Goal: Obtain resource: Download file/media

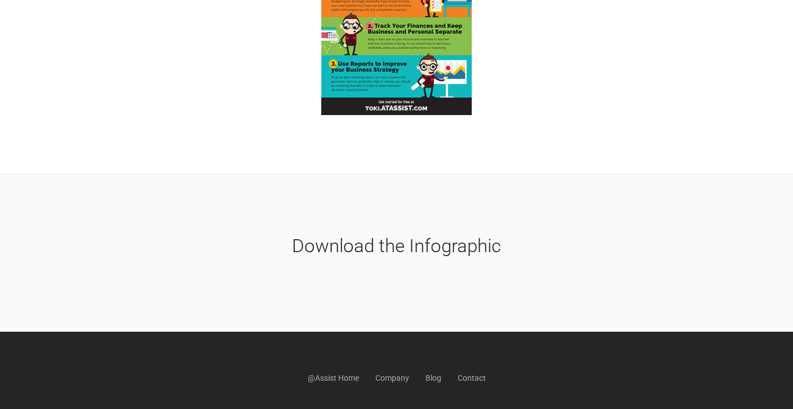
scroll to position [342, 0]
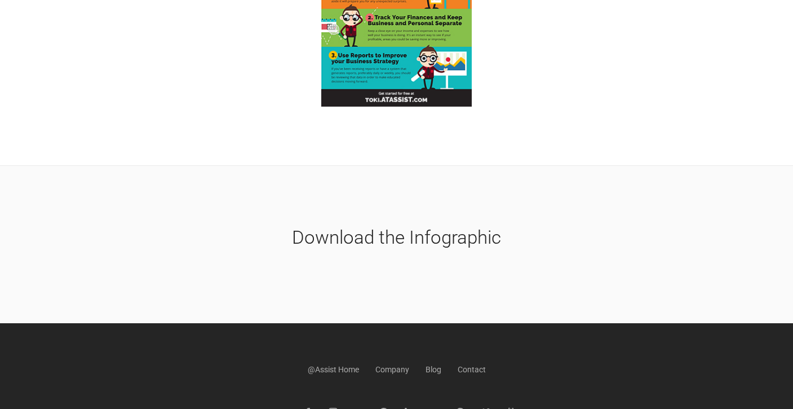
click at [417, 238] on h2 "Download the Infographic" at bounding box center [397, 236] width 626 height 25
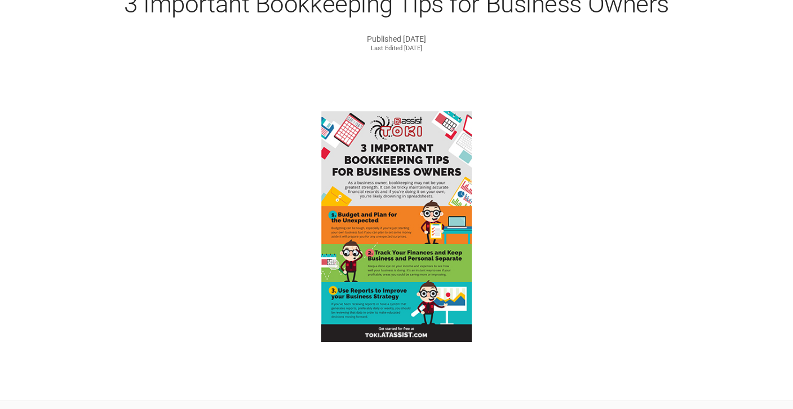
scroll to position [116, 0]
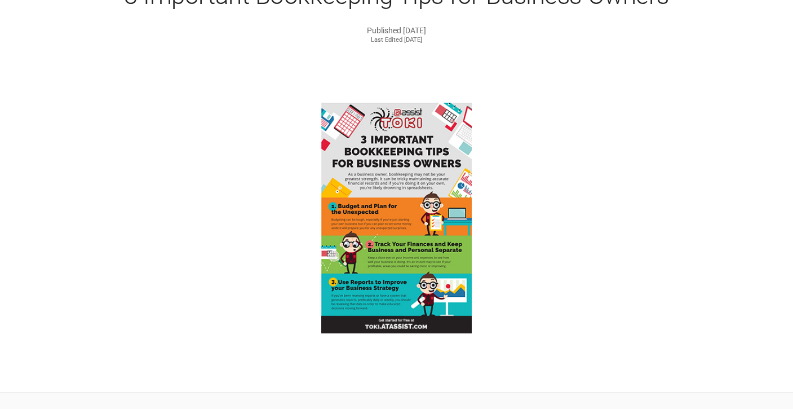
click at [374, 216] on img at bounding box center [396, 218] width 151 height 231
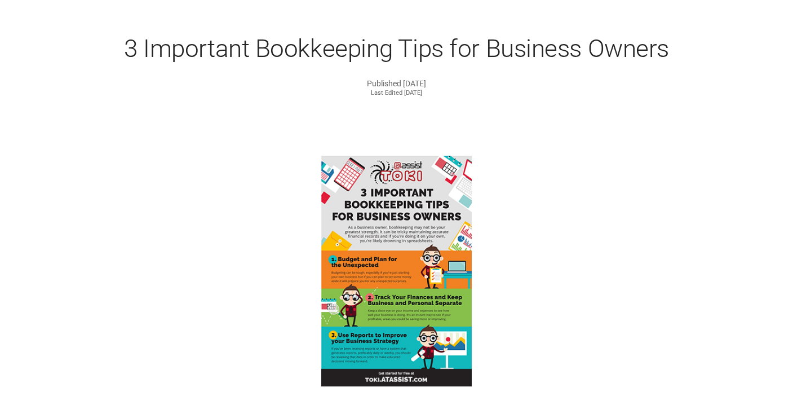
scroll to position [0, 0]
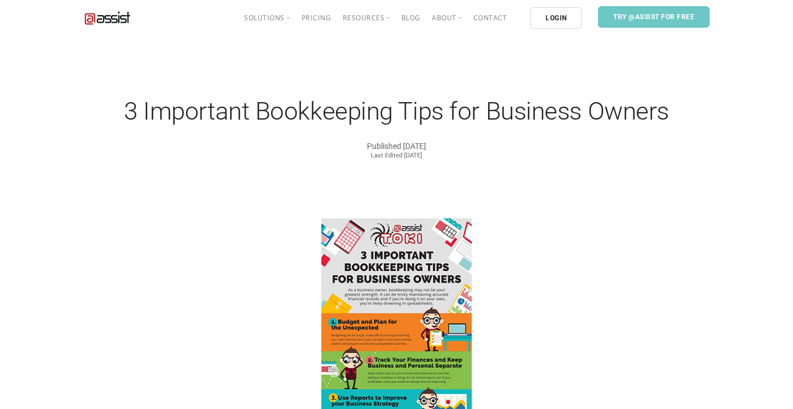
click at [0, 0] on nav "Solutions Building People-First Solutions Try @Assist for Free Property & Real …" at bounding box center [396, 18] width 793 height 36
click at [638, 24] on link "Try @Assist for Free" at bounding box center [654, 16] width 112 height 21
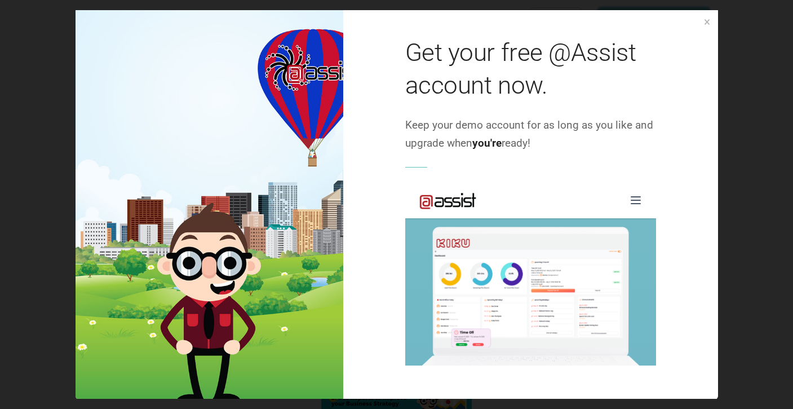
scroll to position [965, 0]
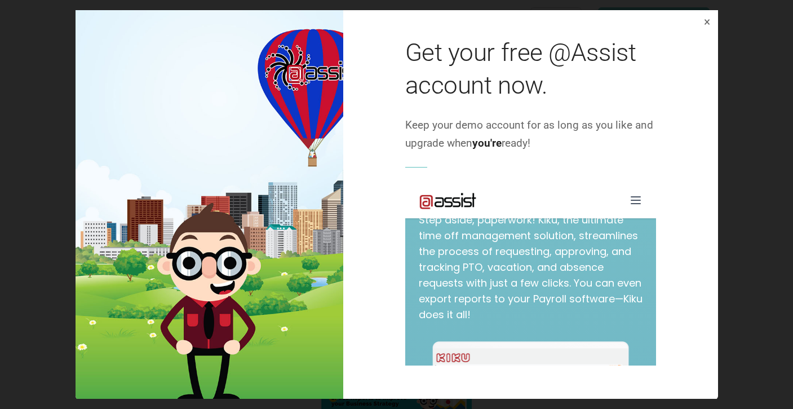
click at [705, 23] on div at bounding box center [707, 22] width 6 height 16
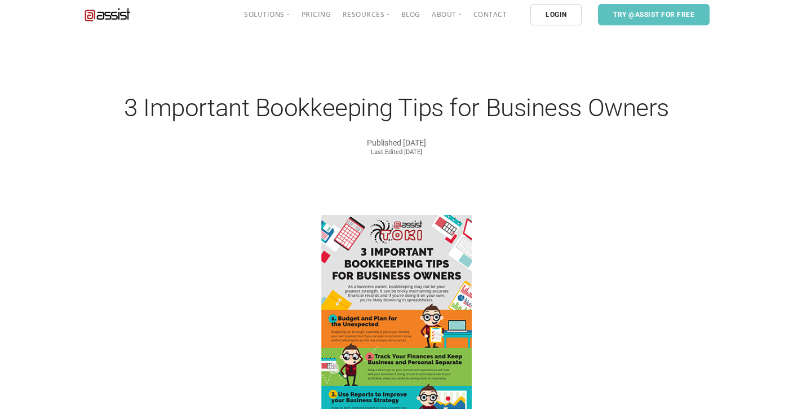
scroll to position [0, 0]
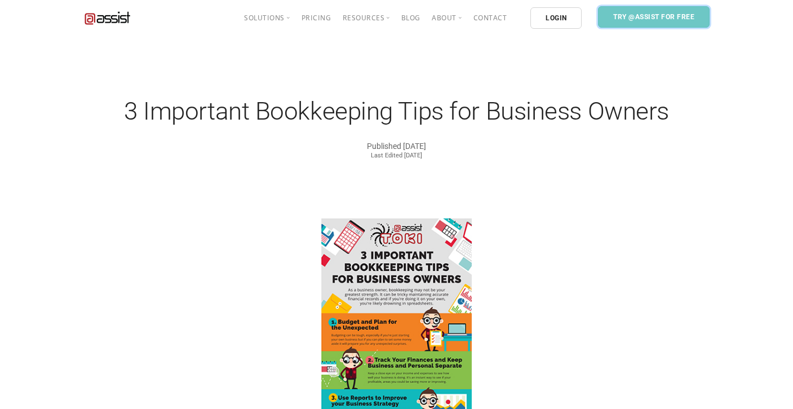
click at [654, 12] on link "Try @Assist for Free" at bounding box center [654, 16] width 112 height 21
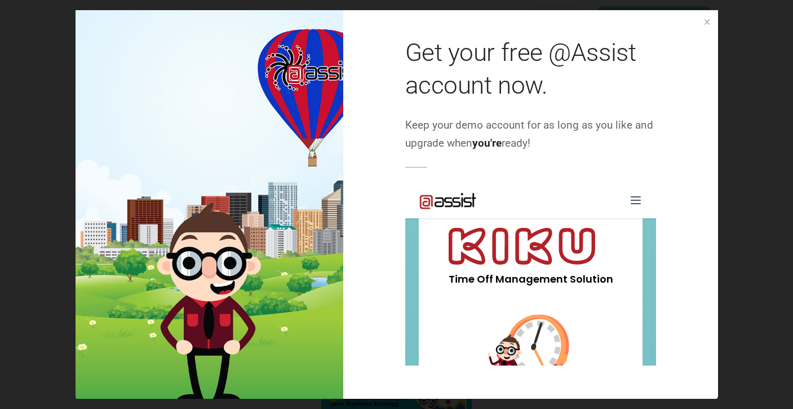
scroll to position [577, 0]
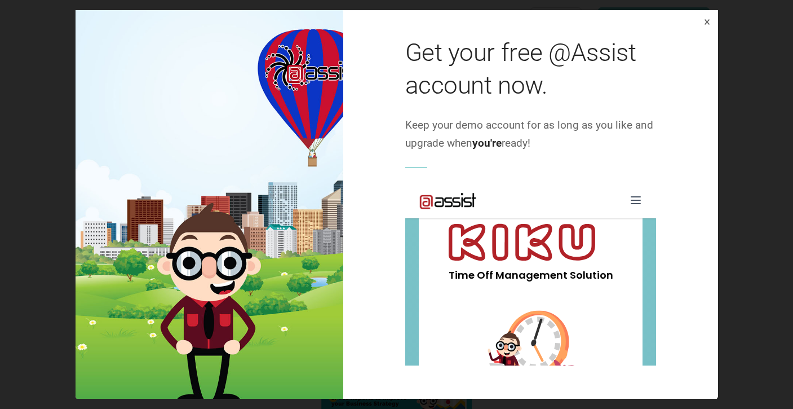
click at [707, 24] on div at bounding box center [707, 22] width 6 height 16
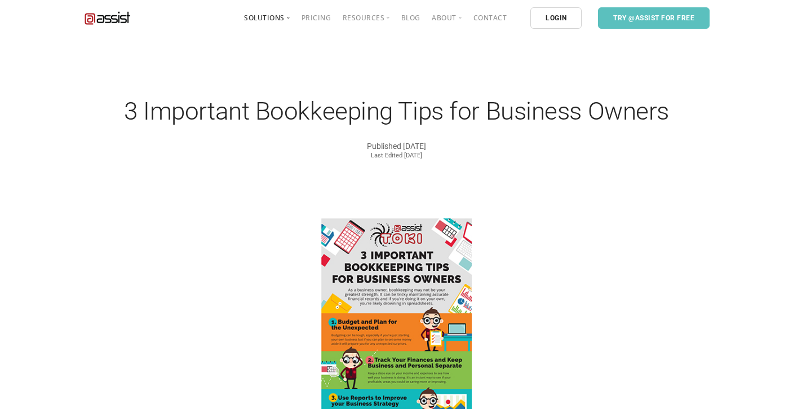
click at [276, 19] on span "Solutions" at bounding box center [267, 18] width 46 height 10
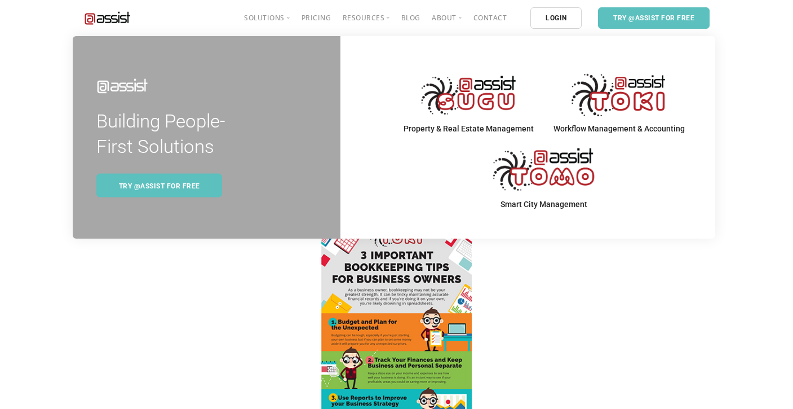
click at [47, 289] on section at bounding box center [396, 362] width 793 height 289
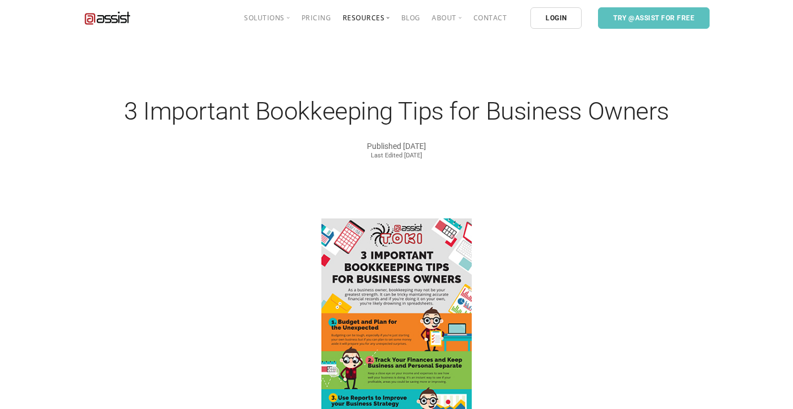
click at [357, 15] on span "Resources" at bounding box center [366, 18] width 47 height 10
click at [455, 15] on span "About" at bounding box center [447, 18] width 30 height 10
click at [464, 55] on link "Company" at bounding box center [464, 52] width 36 height 11
click at [659, 20] on span "Try @Assist for Free" at bounding box center [653, 17] width 81 height 8
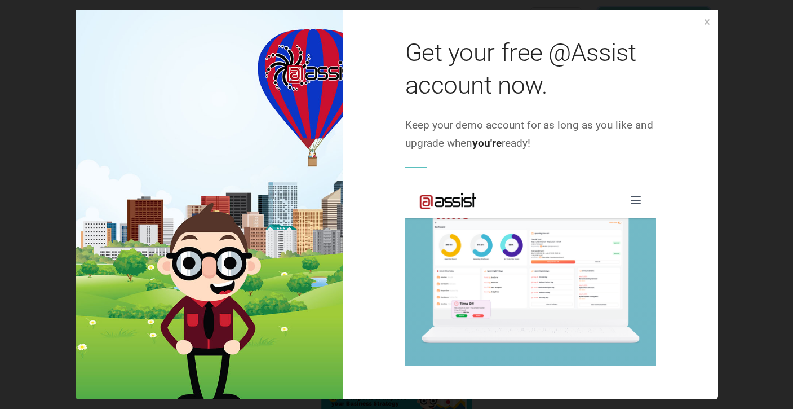
scroll to position [1118, 0]
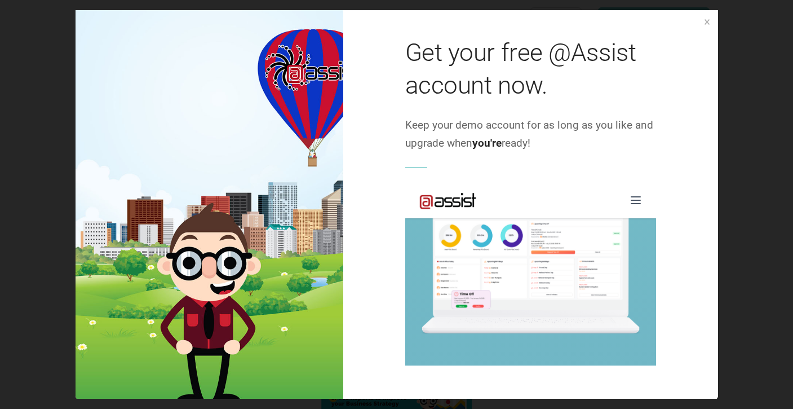
click at [710, 19] on div "Get your free @Assist account now. Keep your demo account for as long as you li…" at bounding box center [397, 202] width 643 height 392
click at [705, 22] on div at bounding box center [707, 22] width 6 height 16
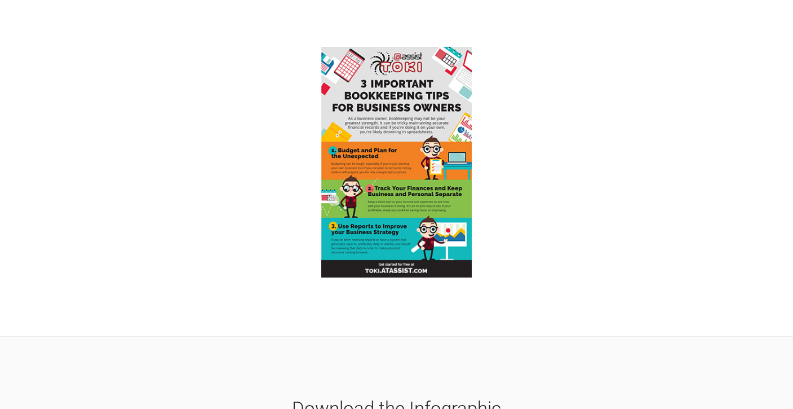
scroll to position [176, 0]
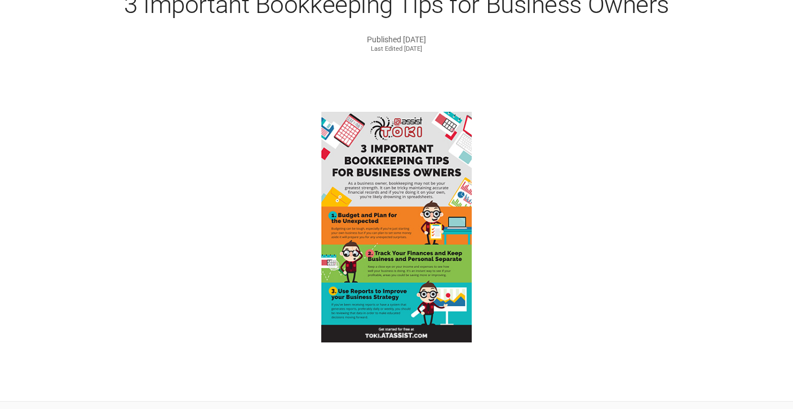
scroll to position [107, 0]
